Goal: Transaction & Acquisition: Obtain resource

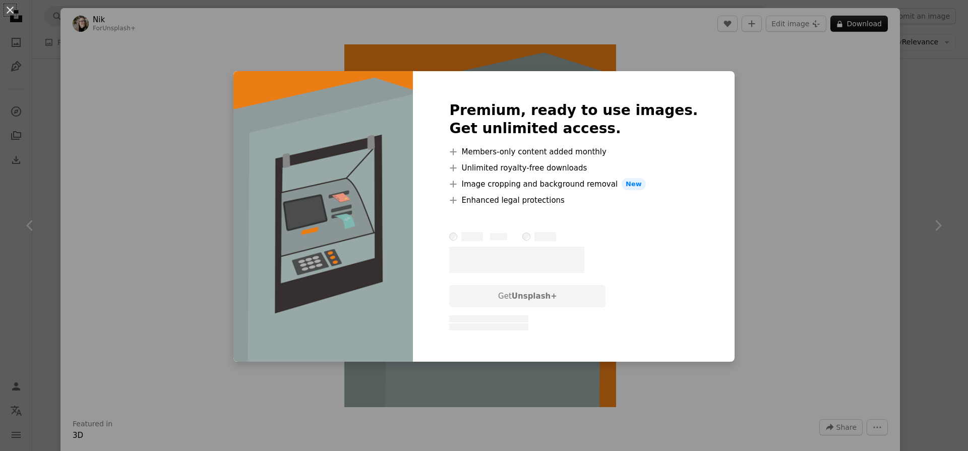
scroll to position [9235, 0]
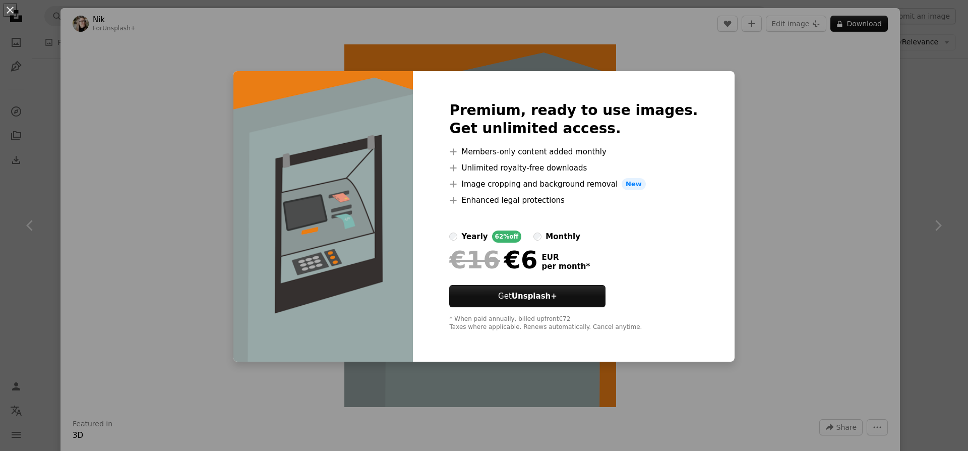
click at [829, 69] on div "An X shape Premium, ready to use images. Get unlimited access. A plus sign Memb…" at bounding box center [484, 225] width 968 height 451
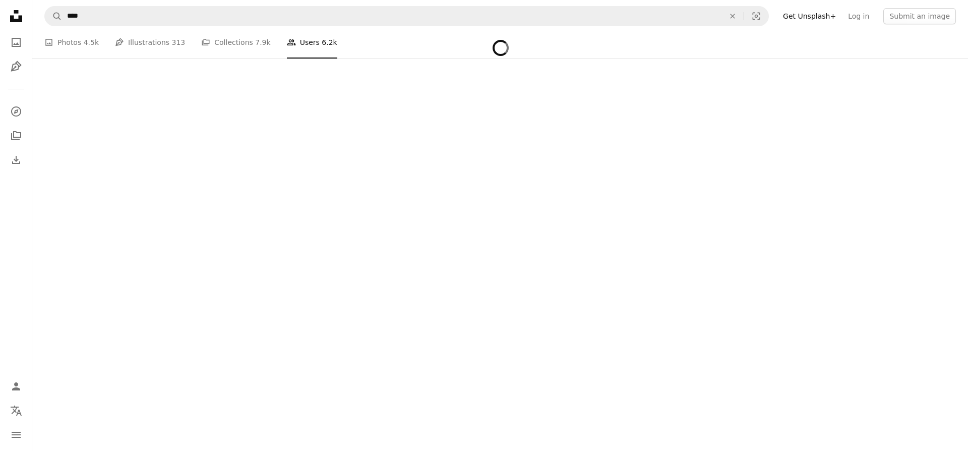
scroll to position [1531, 0]
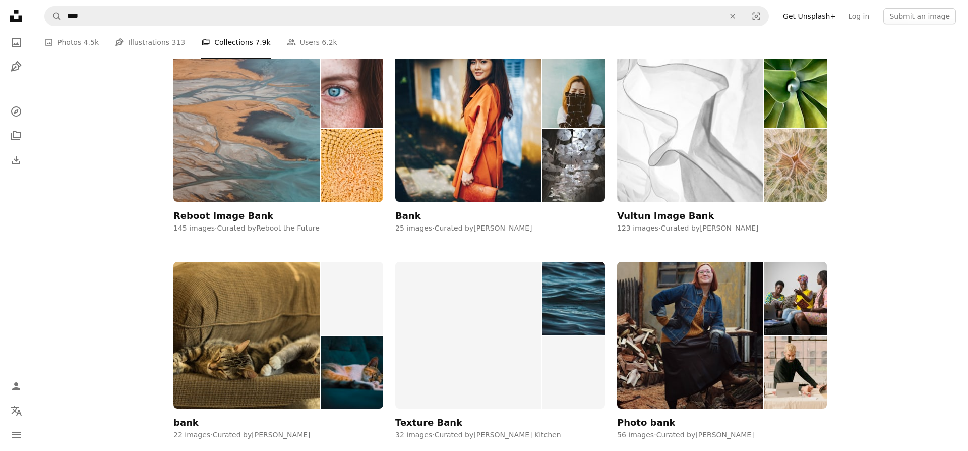
scroll to position [1600, 0]
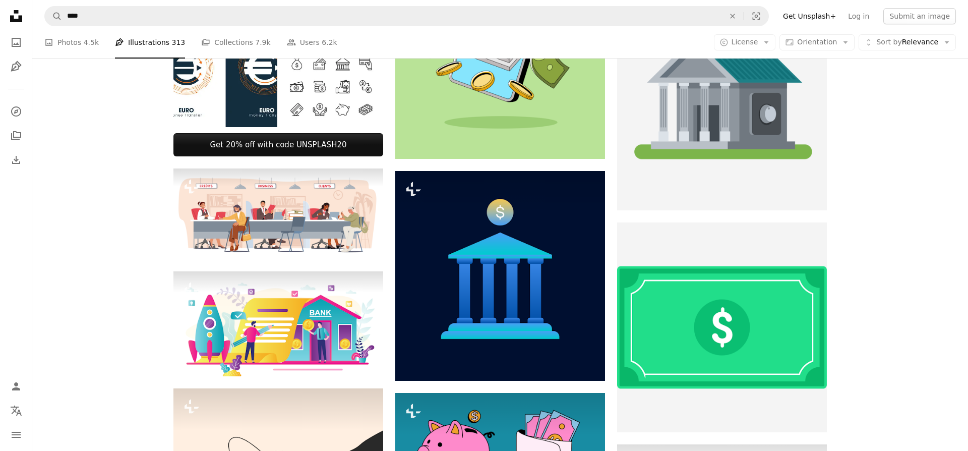
scroll to position [1161, 0]
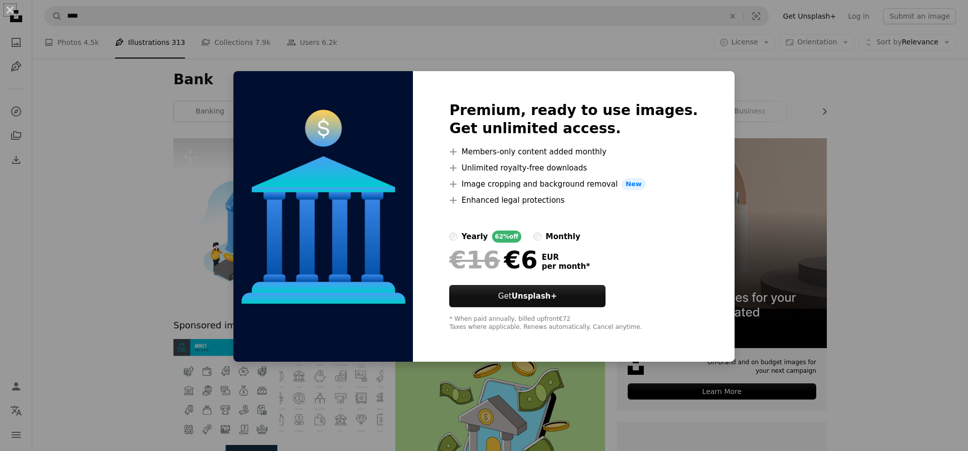
scroll to position [417, 0]
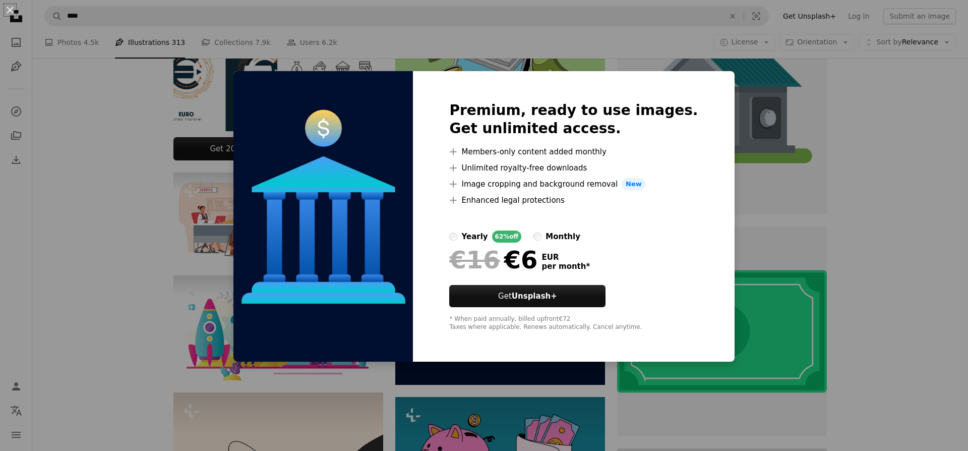
click at [821, 191] on div "An X shape Premium, ready to use images. Get unlimited access. A plus sign Memb…" at bounding box center [484, 225] width 968 height 451
